Goal: Transaction & Acquisition: Purchase product/service

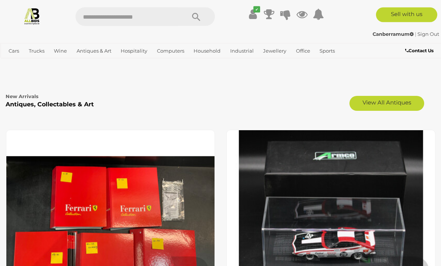
scroll to position [2539, 0]
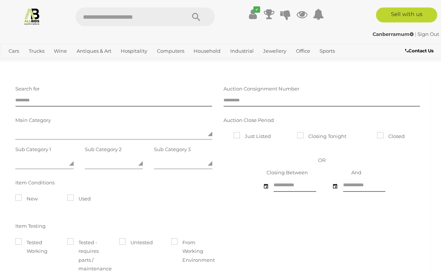
click at [151, 19] on input "text" at bounding box center [126, 16] width 102 height 19
type input "****"
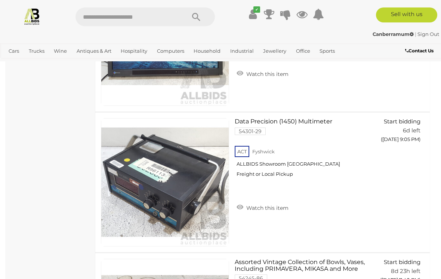
scroll to position [6193, 0]
